Goal: Information Seeking & Learning: Learn about a topic

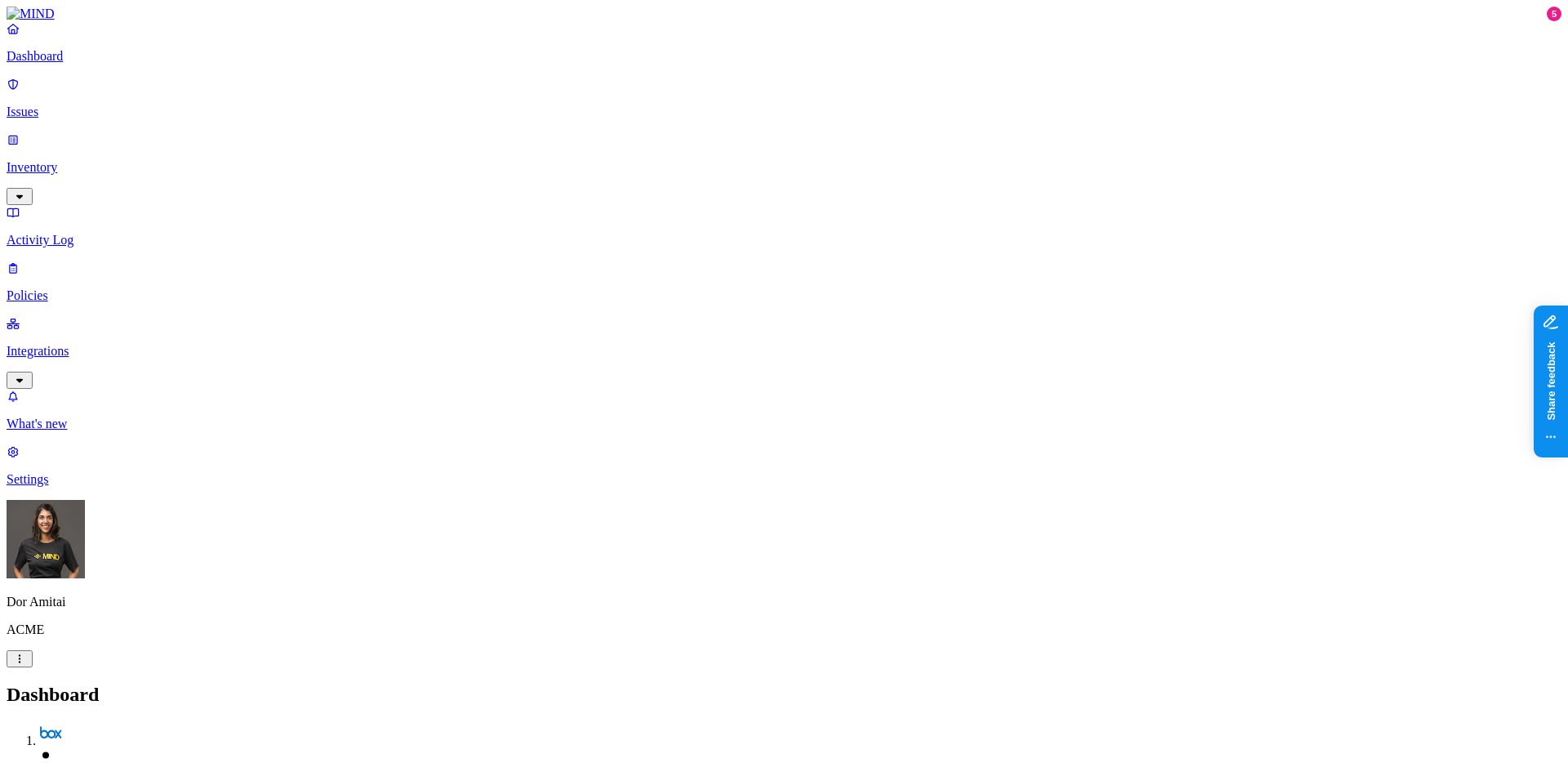
click at [86, 107] on p "Issues" at bounding box center [784, 111] width 1555 height 15
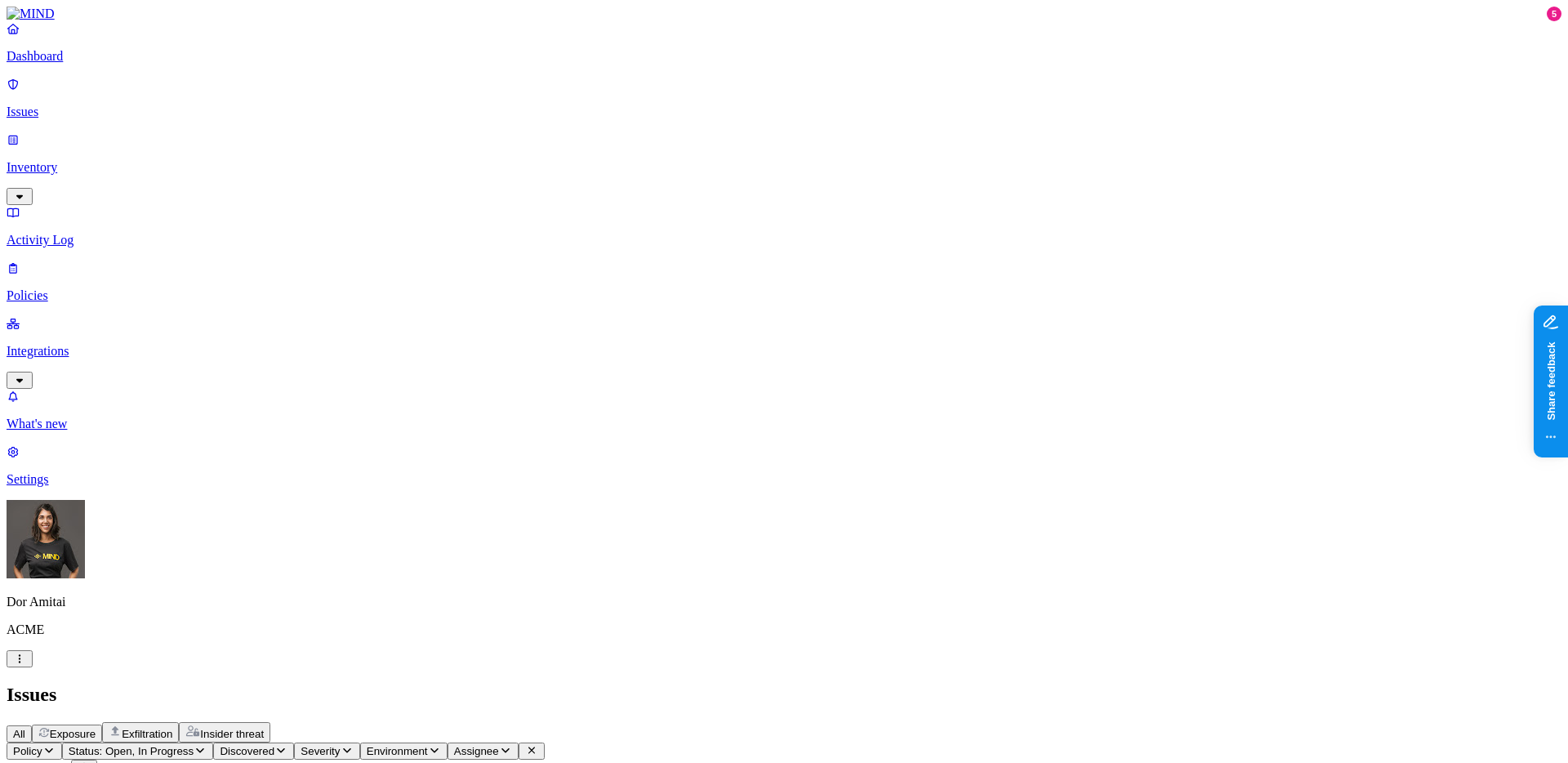
click at [95, 728] on span "Exposure" at bounding box center [72, 734] width 46 height 12
click at [172, 728] on span "Exfiltration" at bounding box center [146, 734] width 50 height 12
click at [264, 728] on span "Insider threat" at bounding box center [232, 734] width 64 height 12
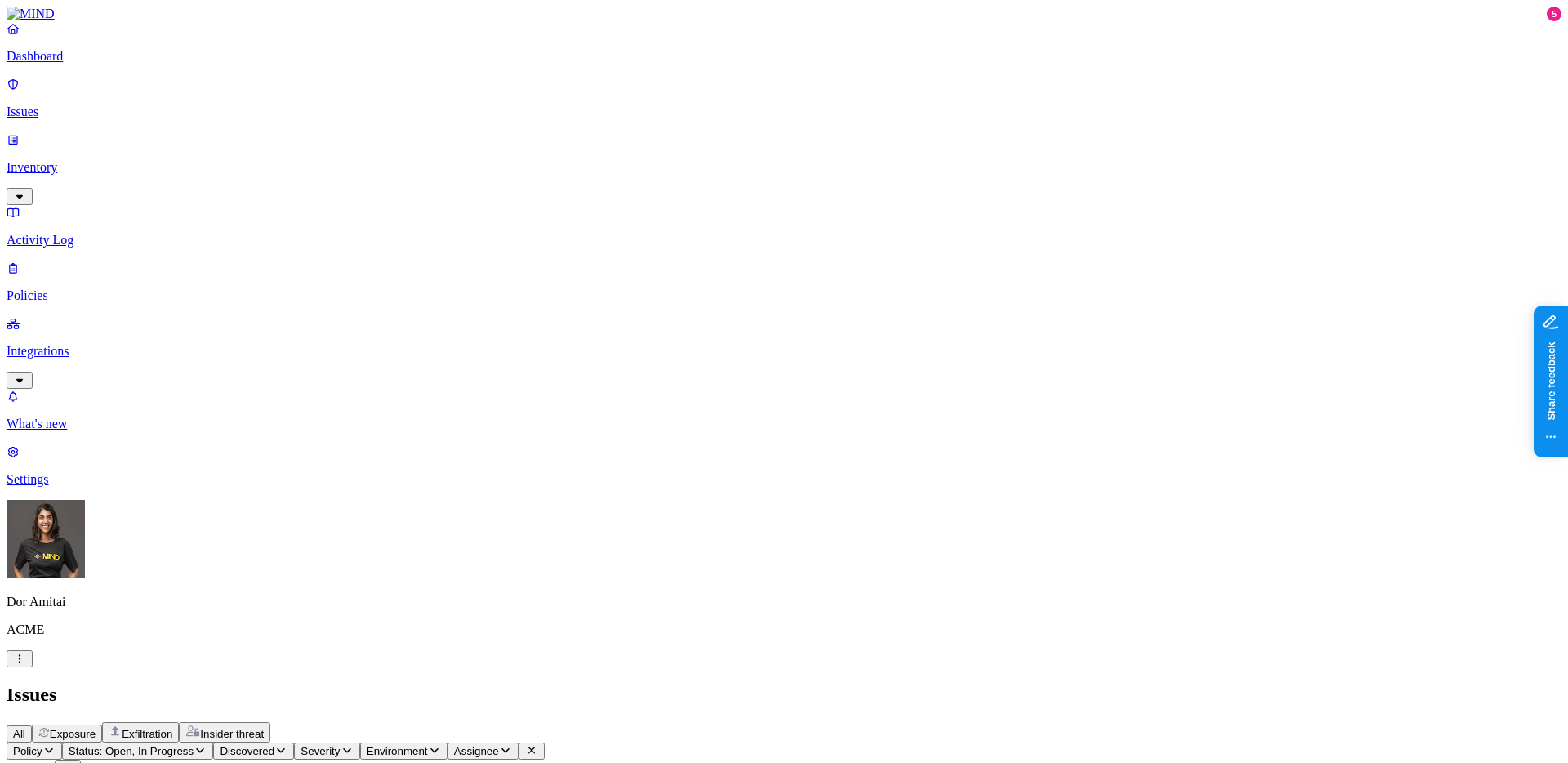
click at [82, 160] on p "Inventory" at bounding box center [784, 167] width 1555 height 15
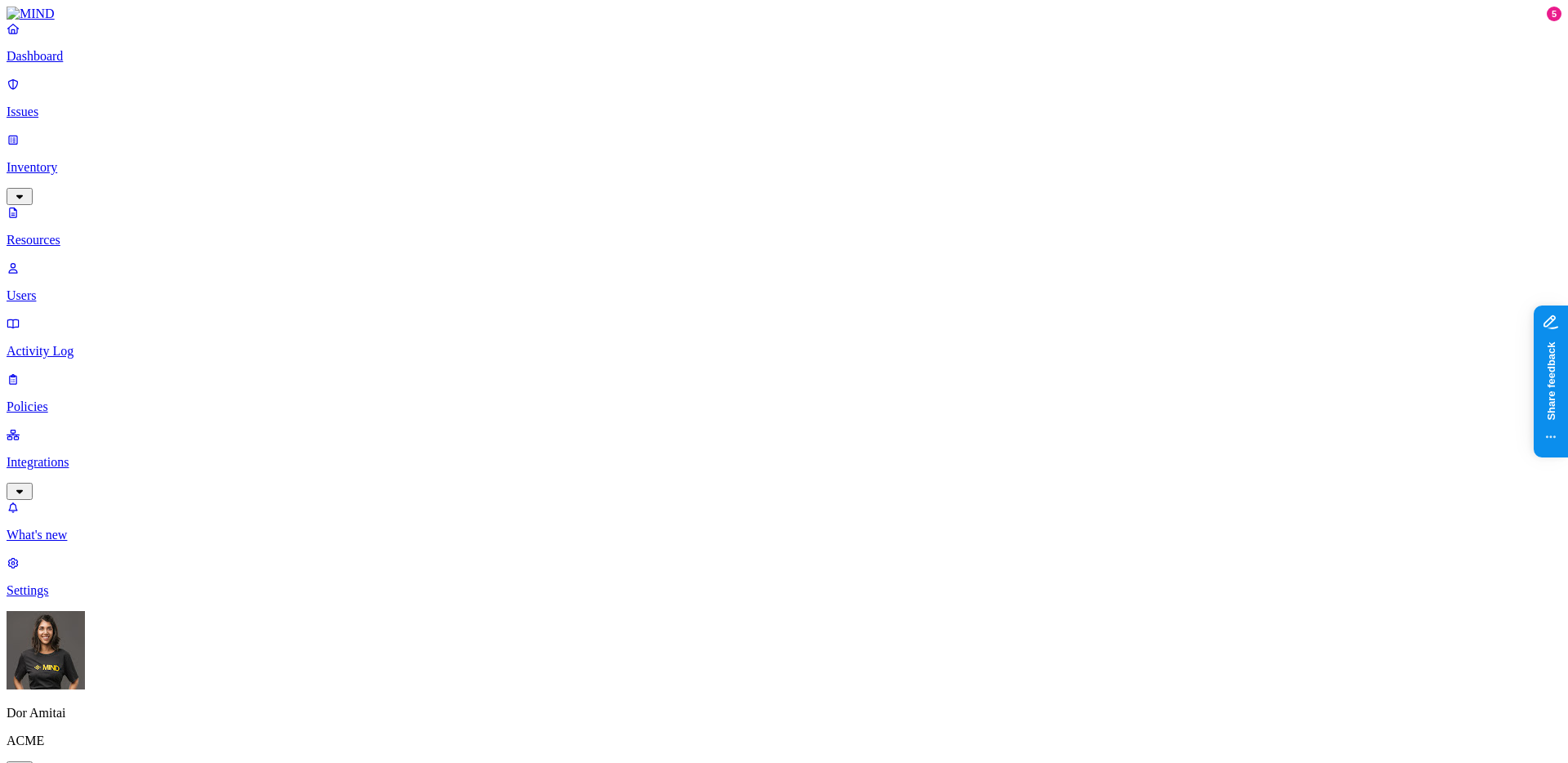
scroll to position [218, 0]
